Goal: Information Seeking & Learning: Find specific fact

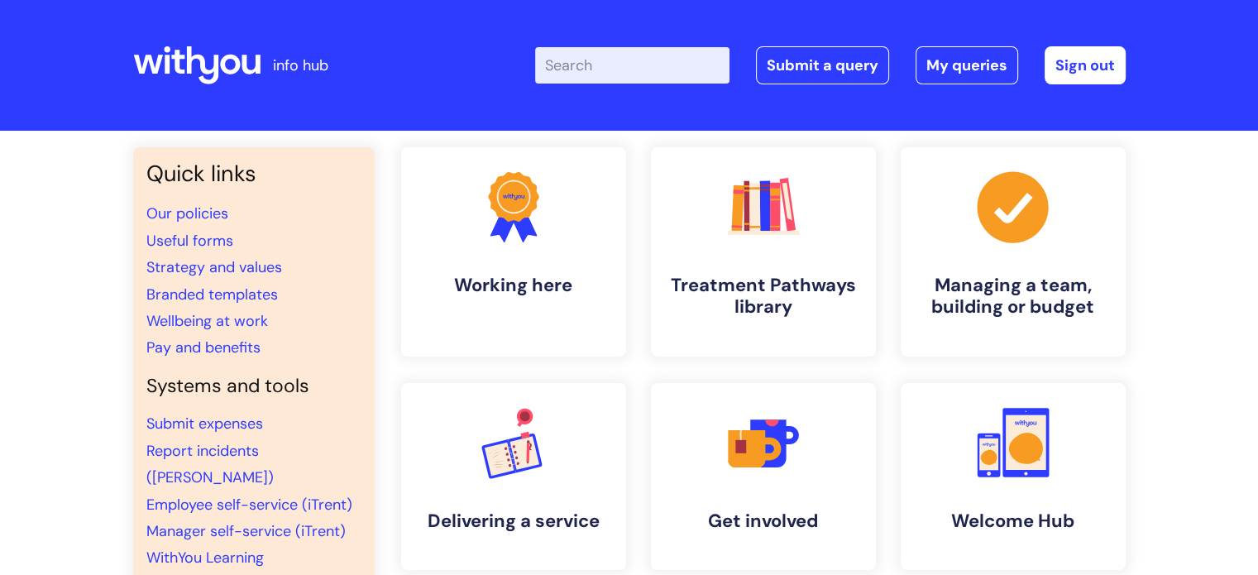
click at [620, 54] on input "Enter your search term here..." at bounding box center [632, 65] width 194 height 36
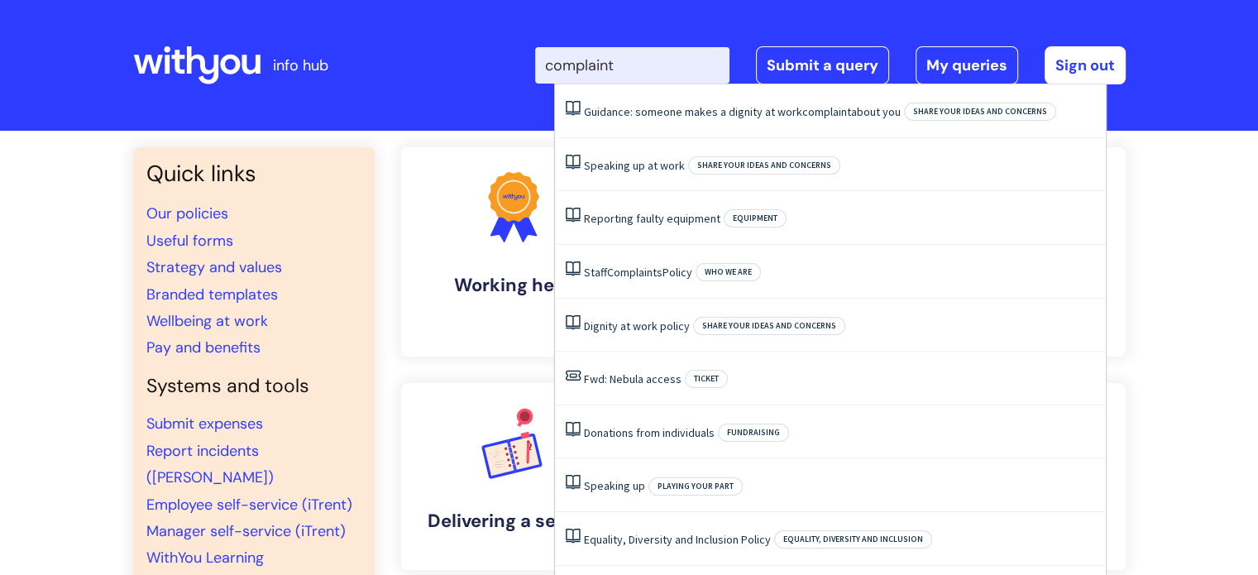
type input "complaints"
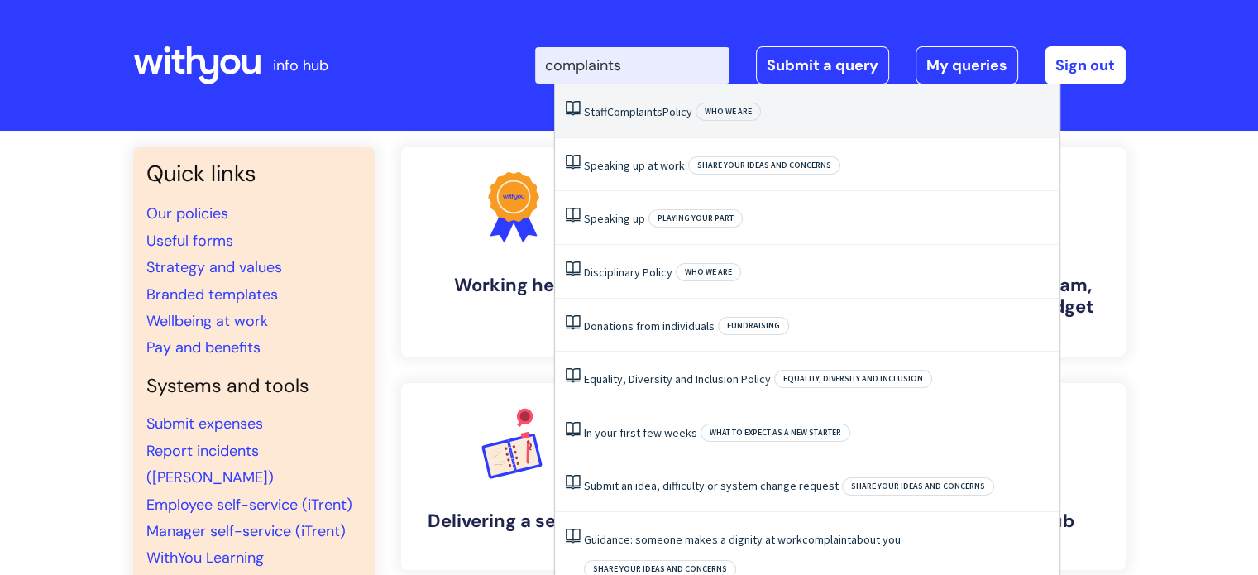
click at [724, 110] on span "Who we are" at bounding box center [728, 112] width 65 height 18
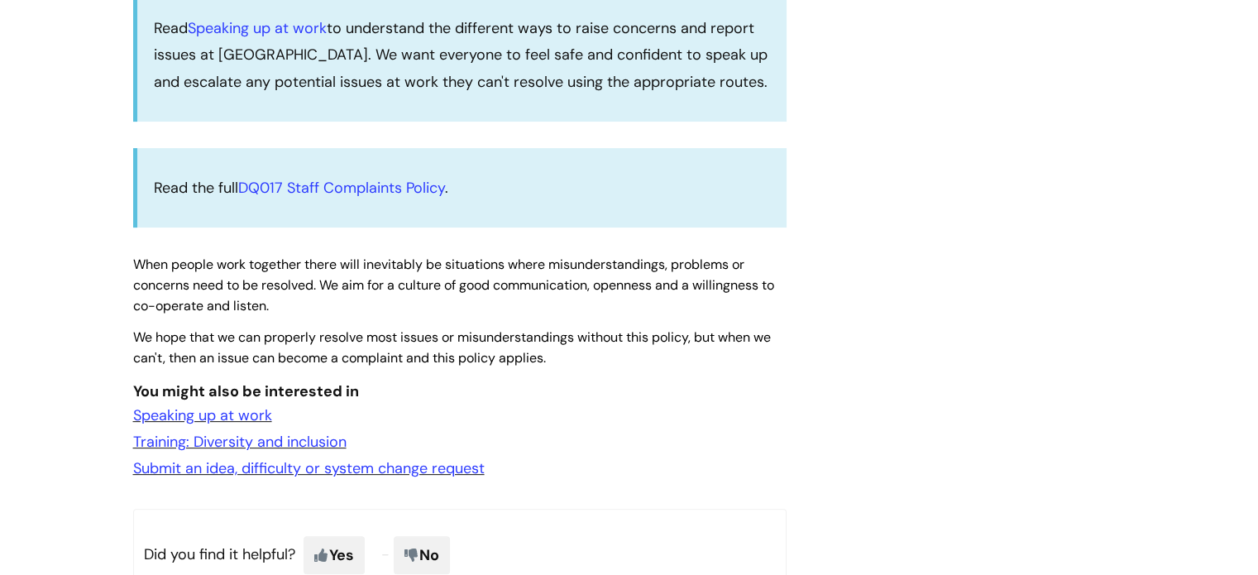
scroll to position [496, 0]
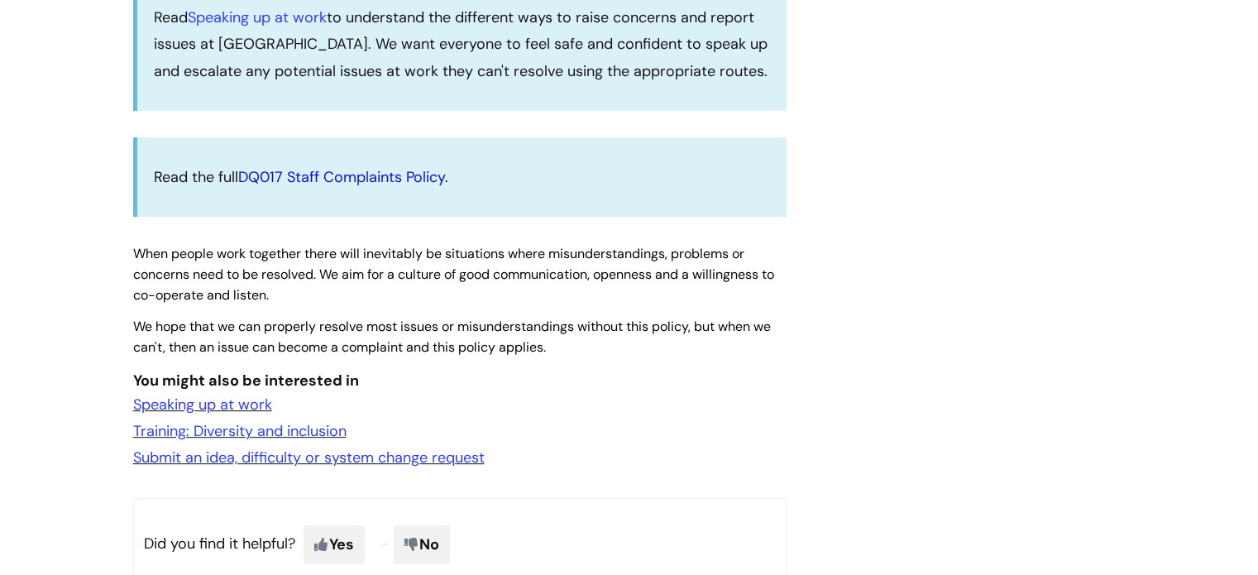
click at [280, 175] on link "DQ017 Staff Complaints Policy" at bounding box center [341, 177] width 207 height 20
